Goal: Check status: Check status

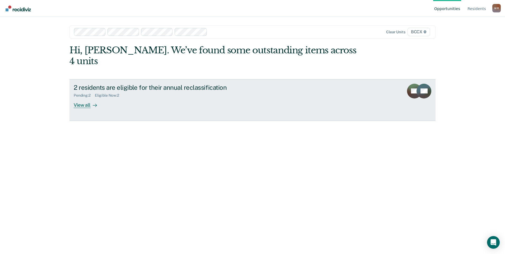
click at [104, 93] on div "Eligible Now : 2" at bounding box center [109, 95] width 29 height 4
